Goal: Find specific page/section: Find specific page/section

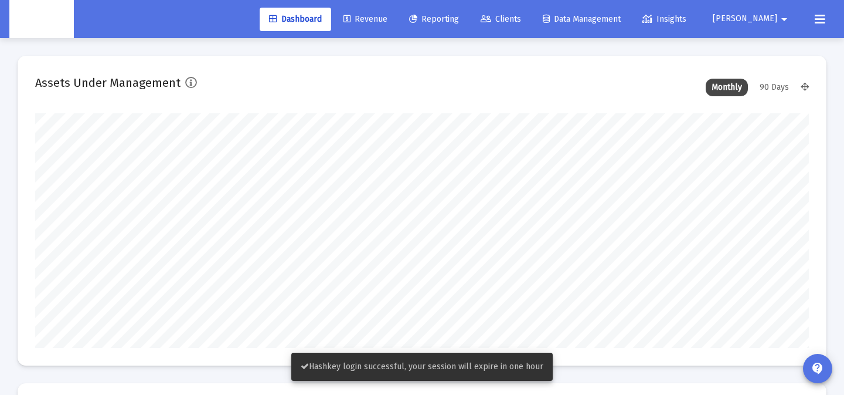
type input "[DATE]"
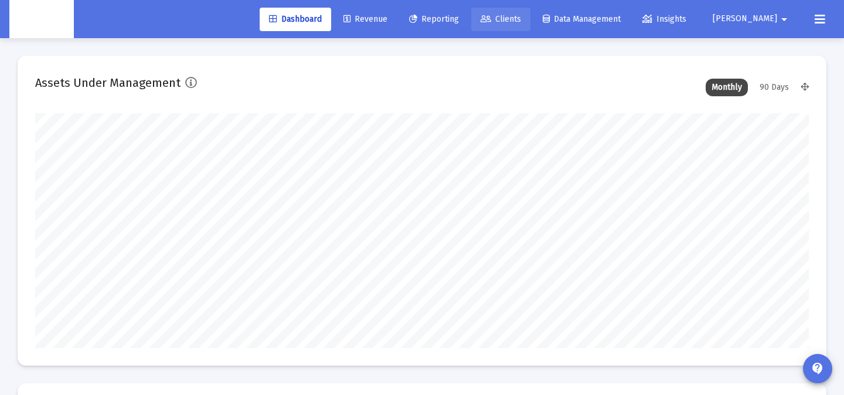
click at [531, 26] on link "Clients" at bounding box center [500, 19] width 59 height 23
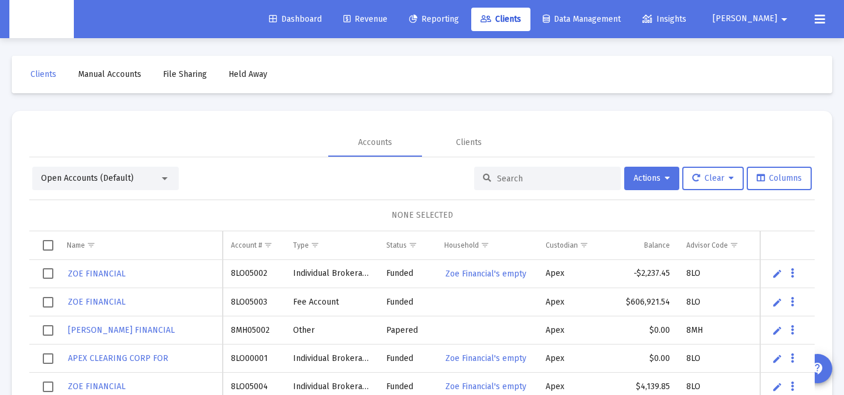
click at [523, 184] on div at bounding box center [547, 178] width 147 height 23
click at [523, 182] on input at bounding box center [554, 179] width 115 height 10
paste input "4QY05001"
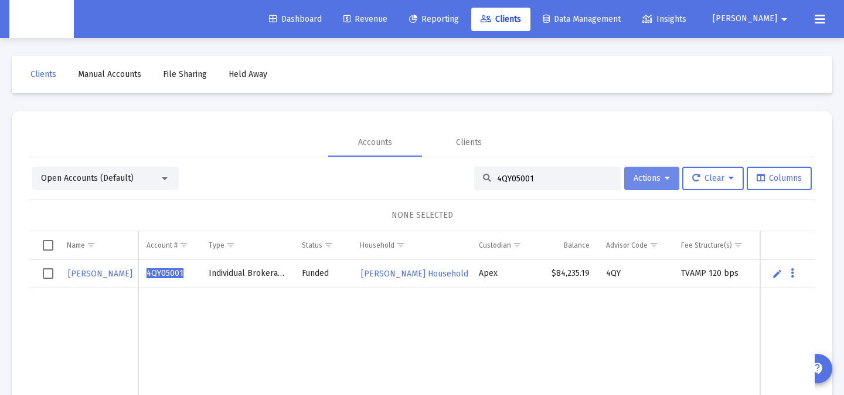
type input "4QY05001"
click at [641, 169] on button "Actions" at bounding box center [652, 178] width 55 height 23
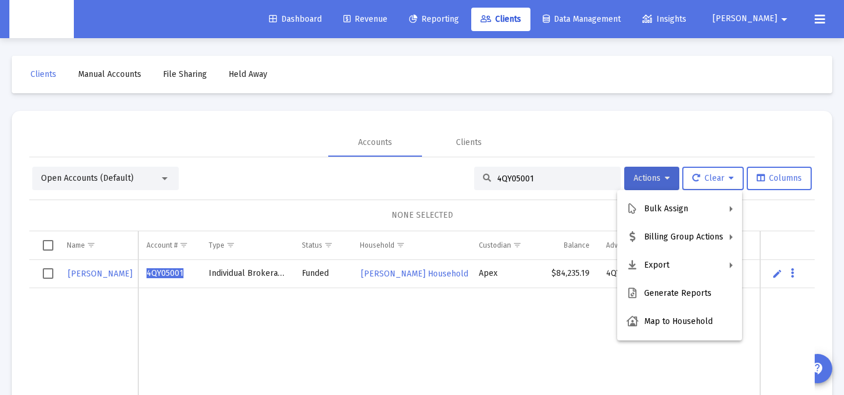
click at [646, 138] on div at bounding box center [422, 197] width 844 height 395
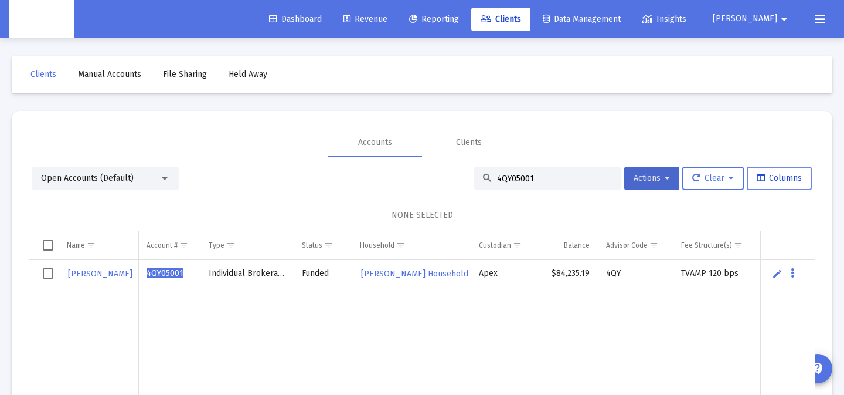
click at [779, 171] on button "Columns" at bounding box center [779, 178] width 65 height 23
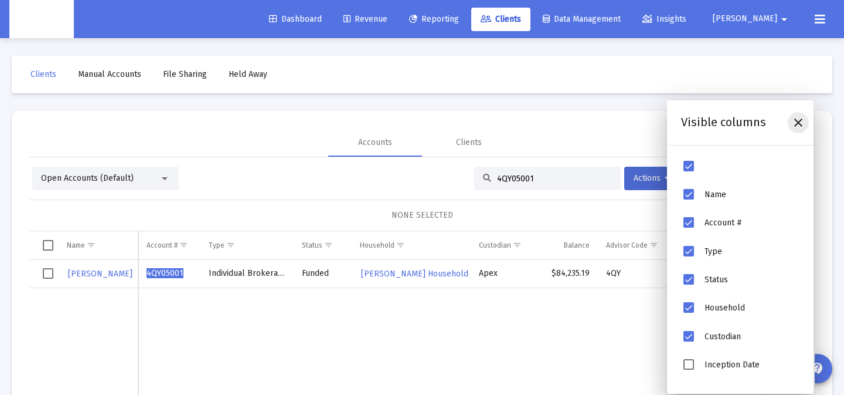
click at [802, 121] on icon "Close" at bounding box center [799, 123] width 14 height 14
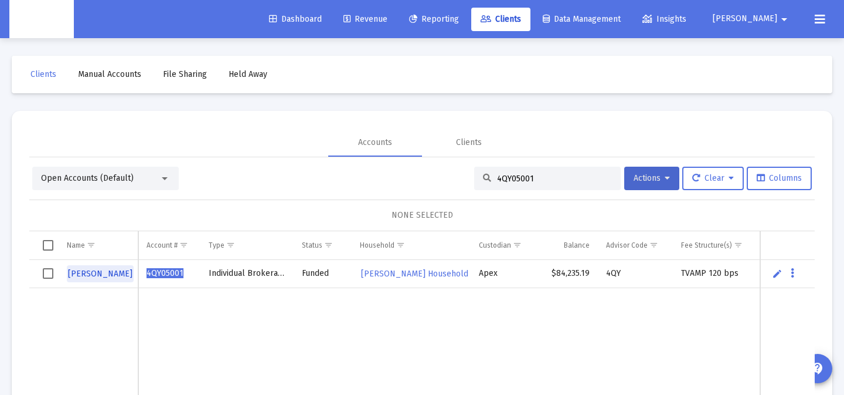
click at [117, 272] on span "[PERSON_NAME]" at bounding box center [100, 274] width 65 height 10
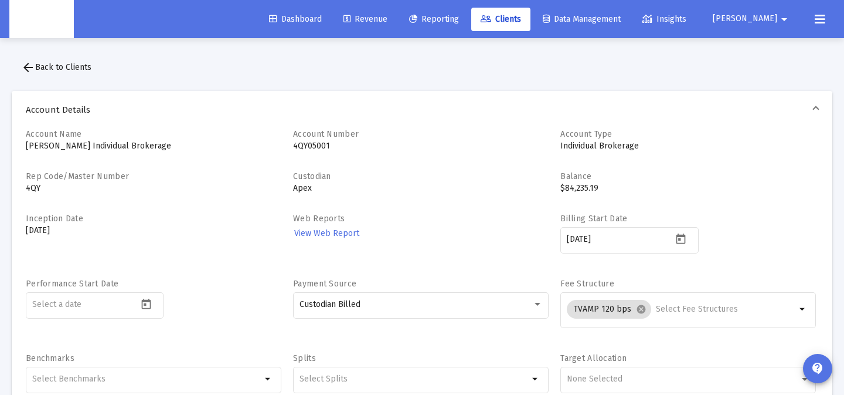
click at [48, 63] on span "arrow_back Back to Clients" at bounding box center [56, 67] width 70 height 10
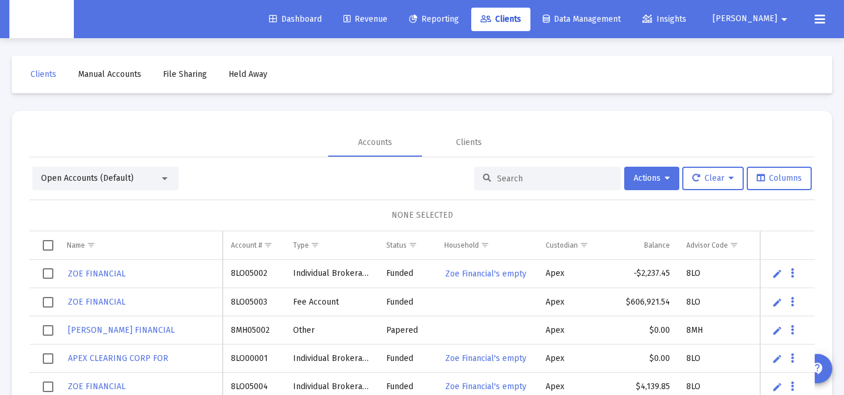
click at [469, 24] on link "Reporting" at bounding box center [434, 19] width 69 height 23
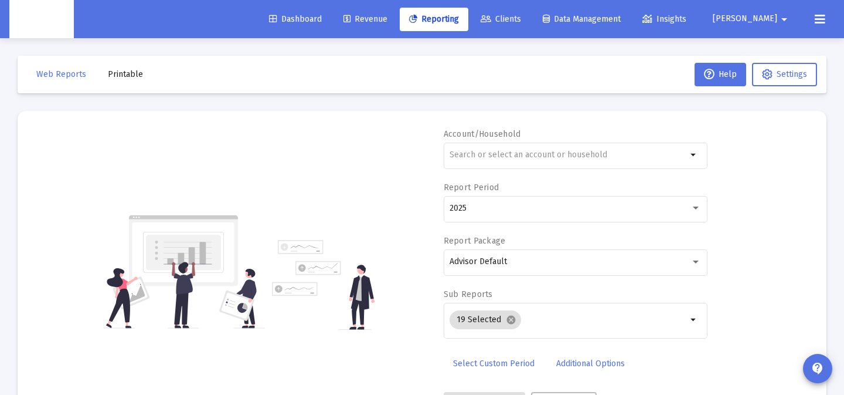
click at [521, 21] on span "Clients" at bounding box center [501, 19] width 40 height 10
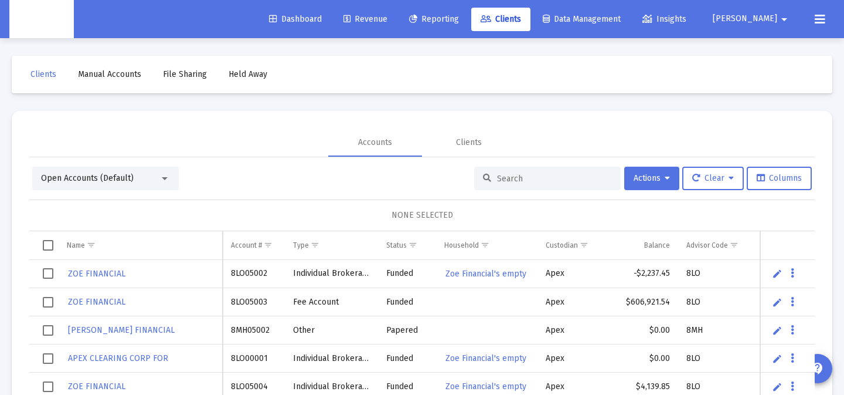
click at [525, 186] on div at bounding box center [547, 178] width 147 height 23
click at [532, 179] on input at bounding box center [554, 179] width 115 height 10
paste input "4QY05001"
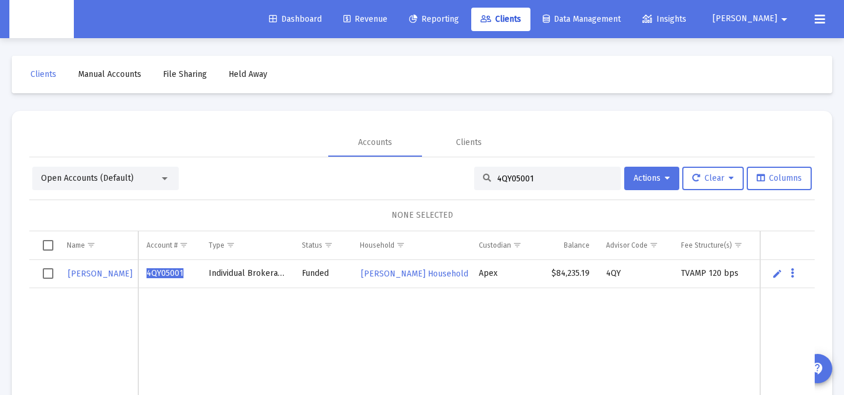
type input "4QY05001"
click at [459, 21] on span "Reporting" at bounding box center [434, 19] width 50 height 10
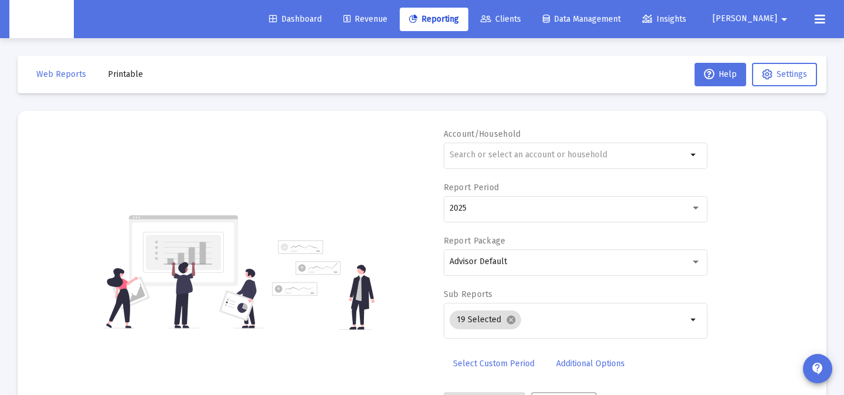
click at [123, 69] on span "Printable" at bounding box center [125, 74] width 35 height 10
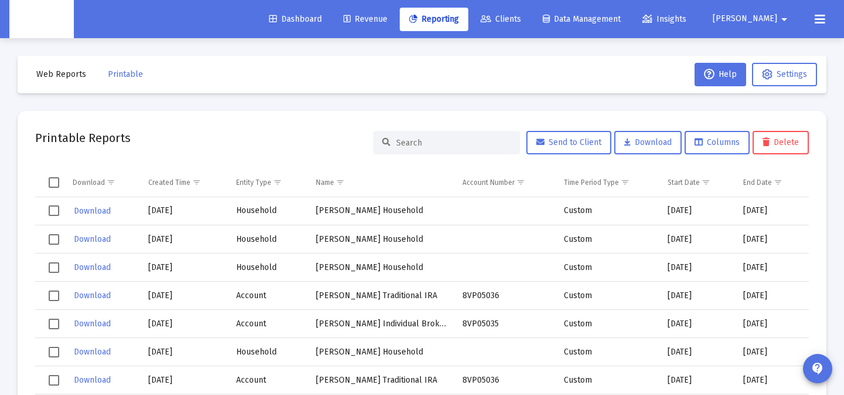
click at [415, 30] on div "Dashboard Revenue Reporting Clients Data Management Insights Zoe arrow_drop_down" at bounding box center [422, 19] width 826 height 38
click at [388, 18] on span "Revenue" at bounding box center [366, 19] width 44 height 10
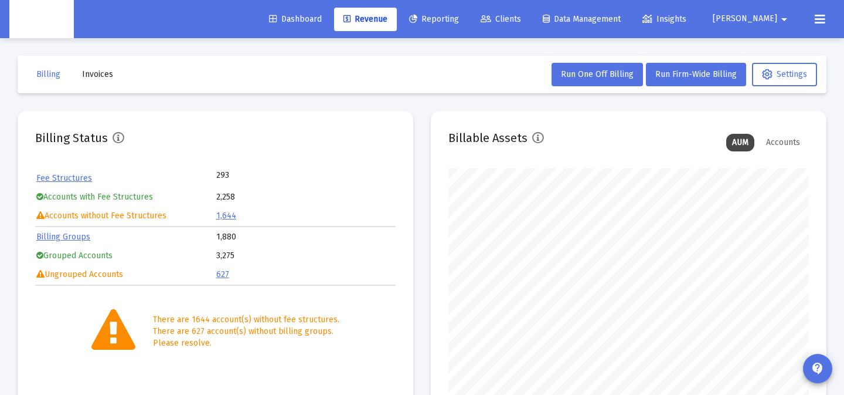
scroll to position [235, 361]
click at [89, 79] on button "Invoices" at bounding box center [98, 74] width 50 height 23
